Goal: Task Accomplishment & Management: Complete application form

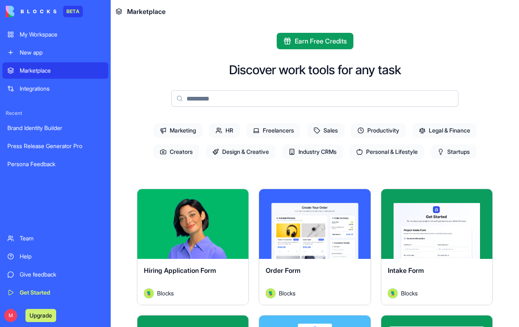
click at [56, 40] on link "My Workspace" at bounding box center [55, 34] width 106 height 16
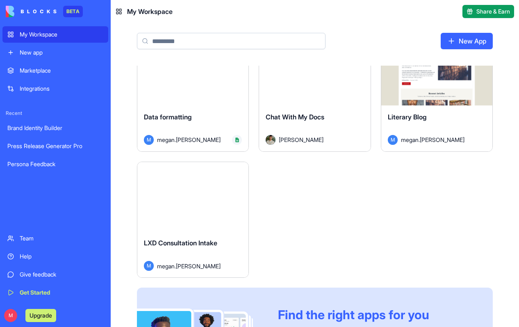
scroll to position [294, 0]
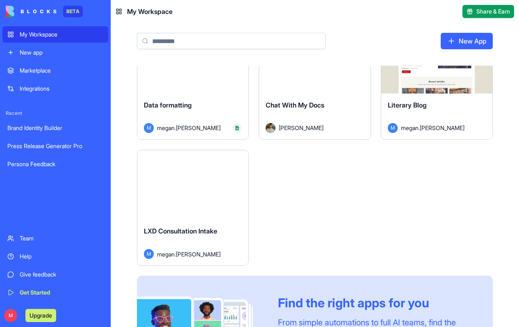
click at [202, 228] on span "LXD Consultation Intake" at bounding box center [180, 231] width 73 height 8
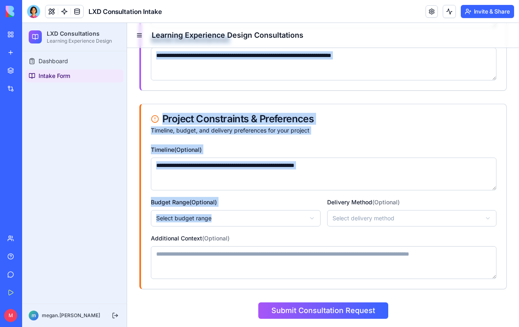
scroll to position [558, 0]
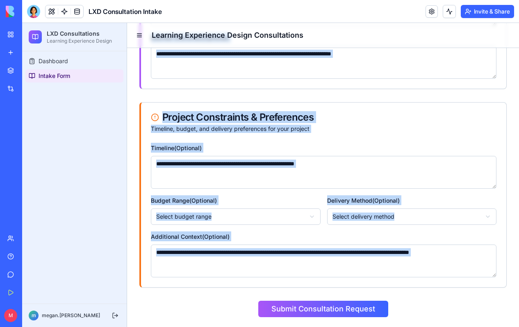
drag, startPoint x: 136, startPoint y: 125, endPoint x: 199, endPoint y: 303, distance: 188.7
copy form "**********"
